Goal: Check status: Check status

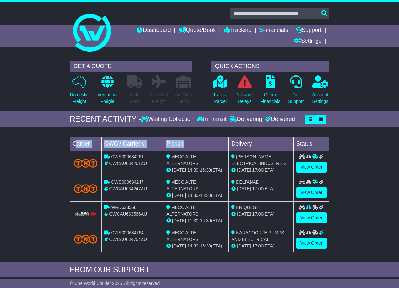
drag, startPoint x: 76, startPoint y: 138, endPoint x: 240, endPoint y: 137, distance: 164.1
click at [220, 138] on tr "Carrier OWC / Carrier # Pickup Delivery Status" at bounding box center [200, 144] width 260 height 14
click at [312, 138] on td "Status" at bounding box center [312, 144] width 36 height 14
click at [96, 146] on td "Carrier" at bounding box center [86, 144] width 32 height 14
click at [322, 165] on link "View Order" at bounding box center [312, 167] width 30 height 11
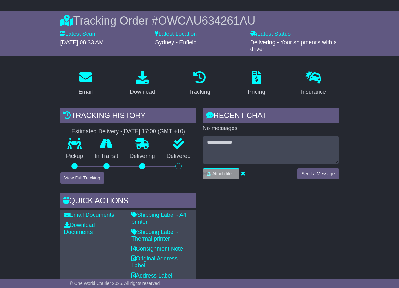
scroll to position [51, 0]
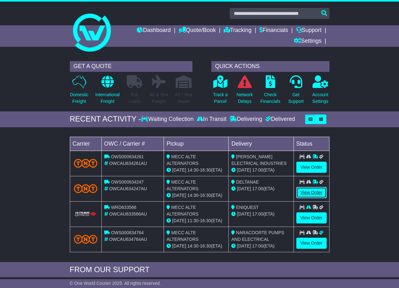
click at [304, 193] on link "View Order" at bounding box center [312, 192] width 30 height 11
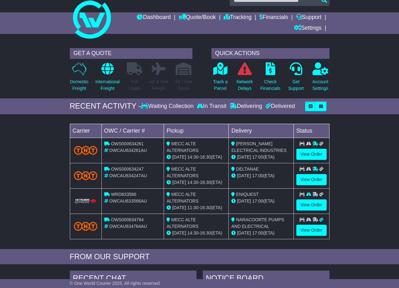
scroll to position [63, 0]
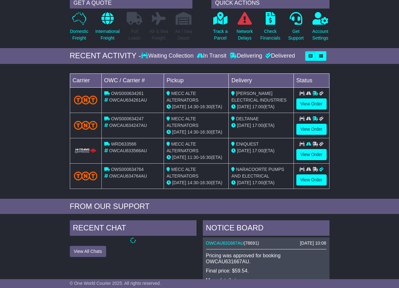
click at [316, 161] on td "View Order" at bounding box center [312, 150] width 36 height 25
click at [314, 156] on link "View Order" at bounding box center [312, 154] width 30 height 11
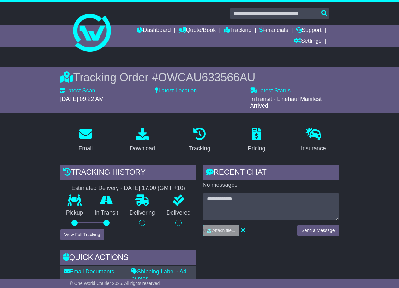
click at [78, 28] on div "Dashboard Quote/Book Domestic International Saved Quotes Drafts Domestic Quote …" at bounding box center [200, 35] width 266 height 21
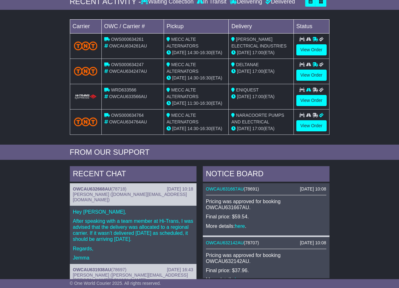
scroll to position [119, 0]
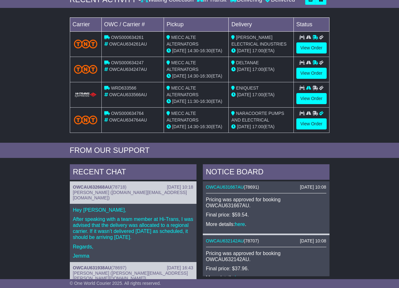
click at [114, 232] on p "After speaking with a team member at Hi-Trans, I was advised that the delivery …" at bounding box center [133, 228] width 120 height 24
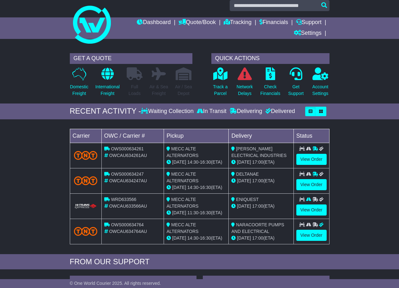
scroll to position [0, 0]
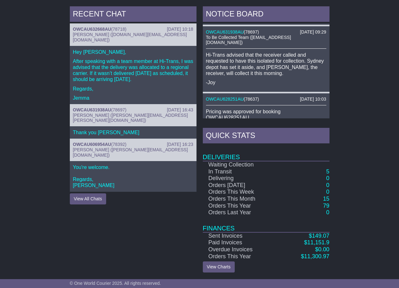
scroll to position [277, 0]
click at [325, 203] on link "79" at bounding box center [326, 205] width 6 height 6
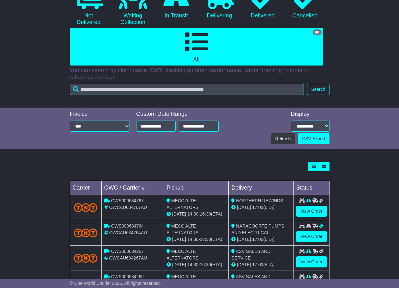
scroll to position [95, 0]
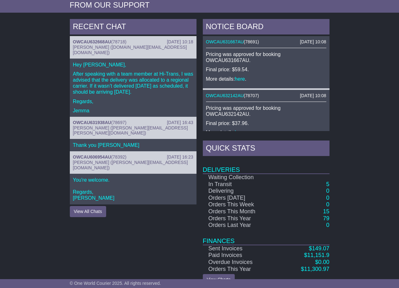
scroll to position [277, 0]
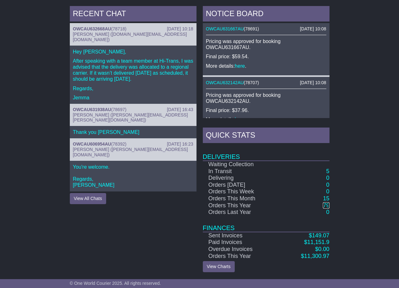
click at [328, 203] on link "79" at bounding box center [326, 205] width 6 height 6
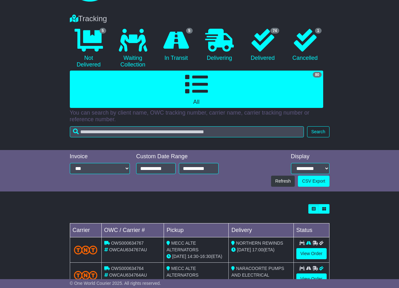
scroll to position [126, 0]
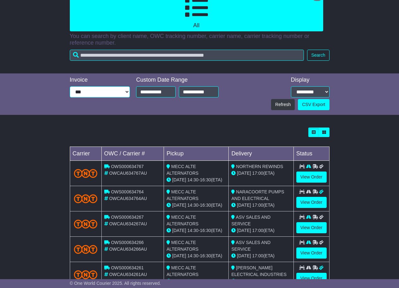
click at [99, 96] on select "**********" at bounding box center [100, 91] width 60 height 11
click at [53, 130] on div "Loading... No bookings found Carrier OWC / Carrier # Pickup Delivery Status OWS…" at bounding box center [199, 262] width 399 height 277
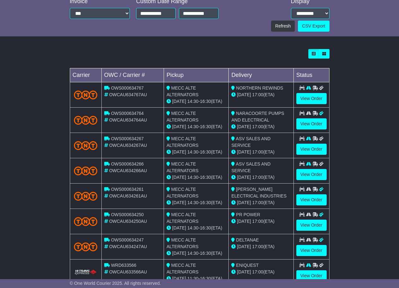
scroll to position [252, 0]
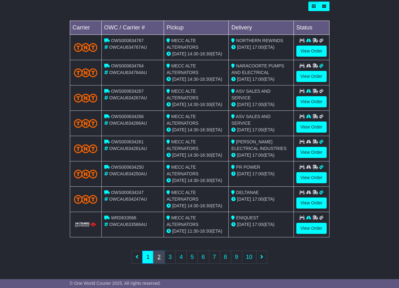
click at [158, 256] on link "2" at bounding box center [158, 256] width 11 height 13
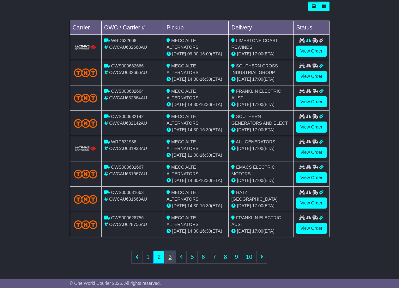
click at [173, 257] on link "3" at bounding box center [169, 256] width 11 height 13
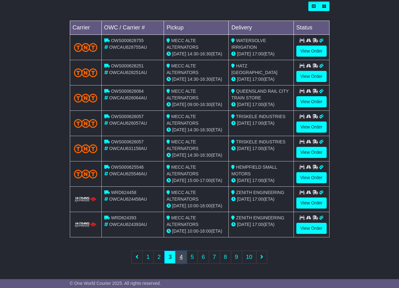
click at [183, 261] on link "4" at bounding box center [180, 256] width 11 height 13
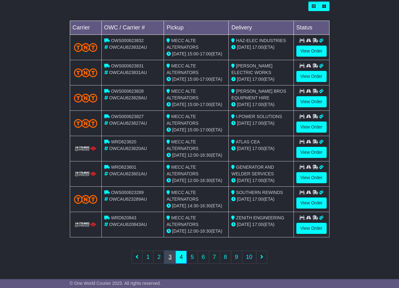
click at [169, 253] on link "3" at bounding box center [169, 256] width 11 height 13
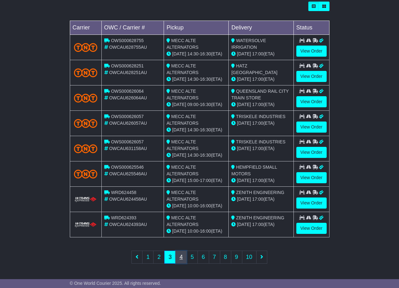
click at [184, 257] on link "4" at bounding box center [180, 256] width 11 height 13
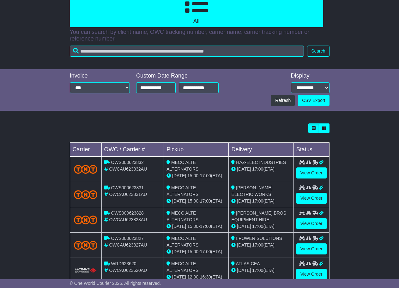
scroll to position [126, 0]
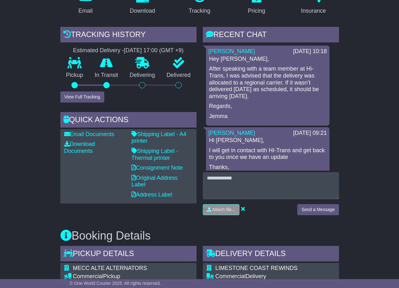
scroll to position [9, 0]
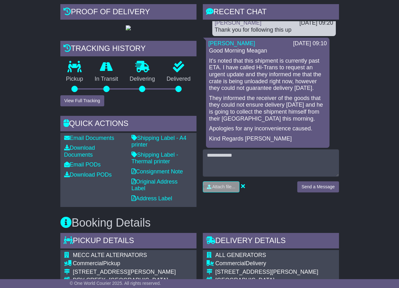
scroll to position [295, 0]
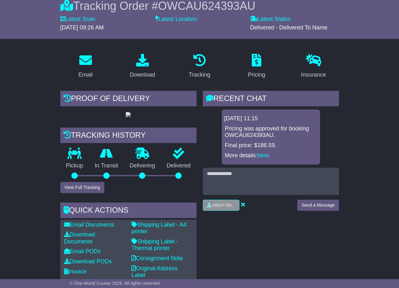
scroll to position [32, 0]
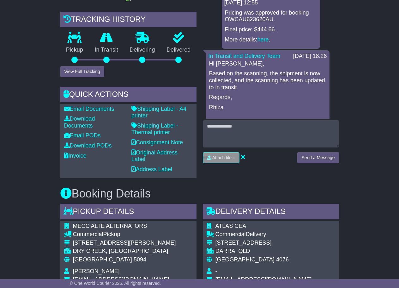
scroll to position [190, 0]
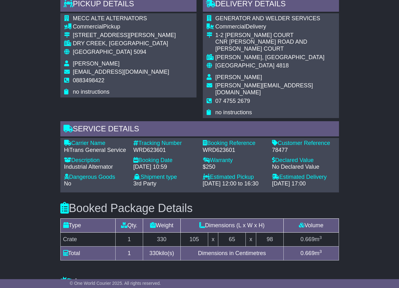
scroll to position [443, 0]
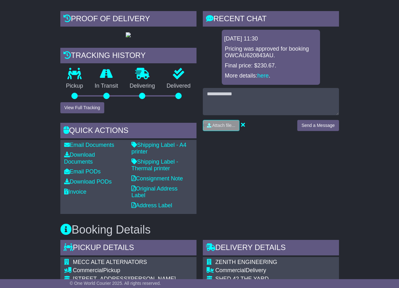
scroll to position [177, 0]
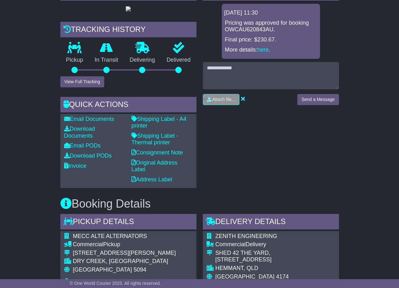
click at [151, 12] on div at bounding box center [128, 8] width 136 height 7
click at [131, 11] on img at bounding box center [128, 8] width 5 height 5
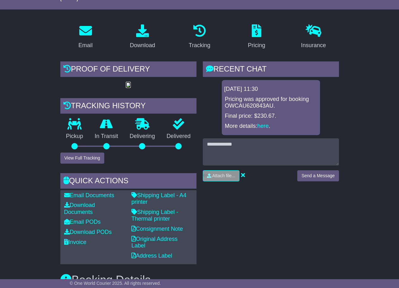
scroll to position [82, 0]
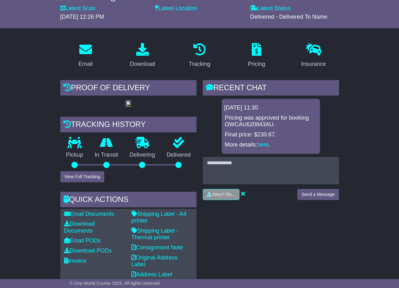
click at [131, 106] on img at bounding box center [128, 103] width 5 height 5
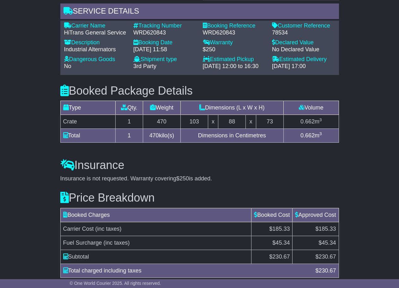
scroll to position [493, 0]
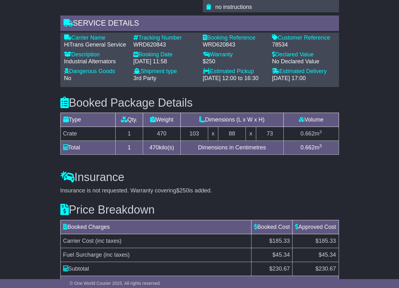
click at [181, 65] on div "[DATE] 11:58" at bounding box center [164, 61] width 63 height 7
click at [229, 82] on div "[DATE] 12:00 to 16:30" at bounding box center [234, 78] width 63 height 7
click at [287, 82] on div "Estimated Delivery - [DATE] 17:00" at bounding box center [304, 75] width 70 height 14
click at [287, 82] on div "[DATE] 17:00" at bounding box center [303, 78] width 63 height 7
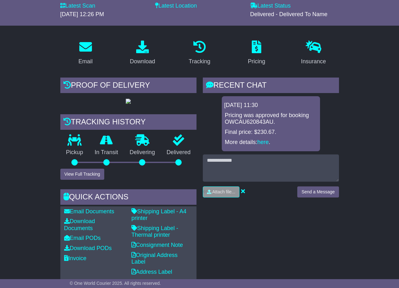
scroll to position [82, 0]
